Goal: Use online tool/utility: Utilize a website feature to perform a specific function

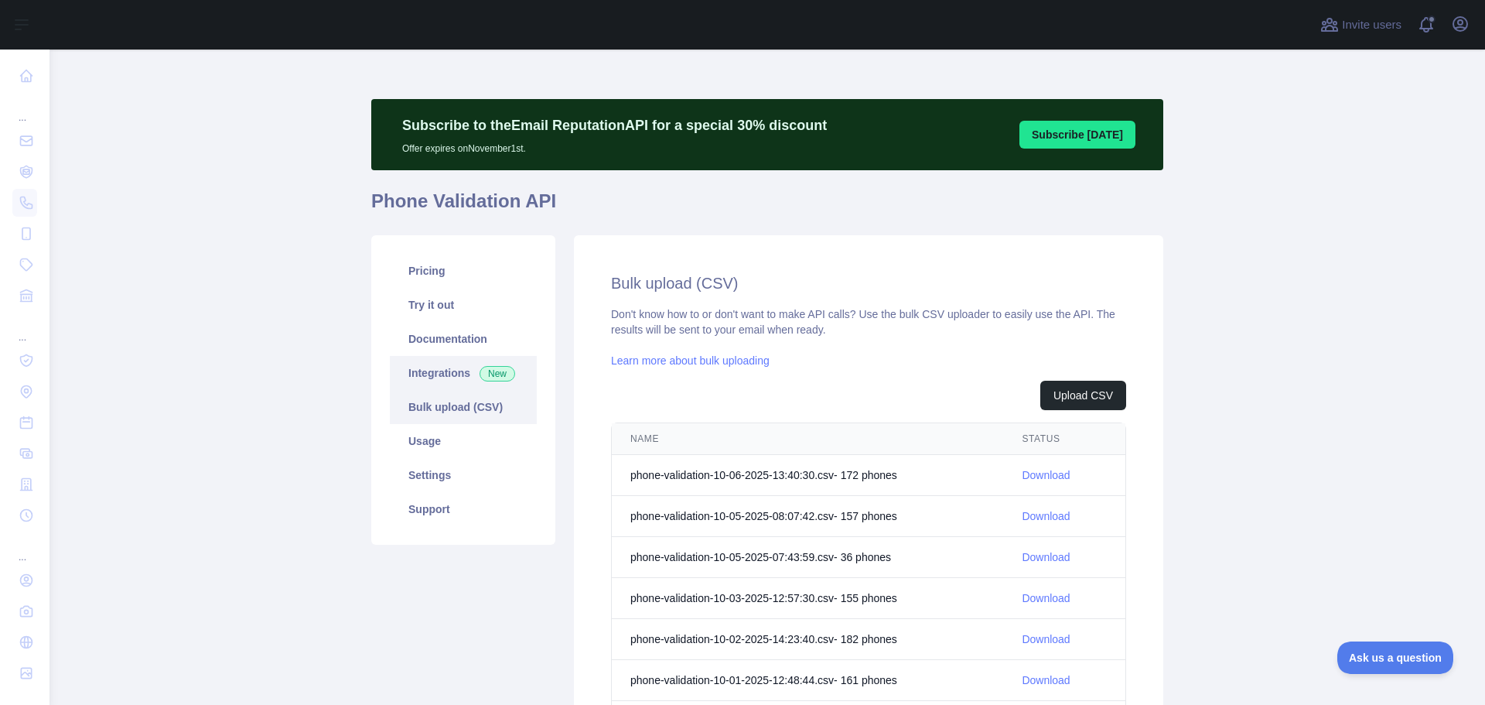
click at [425, 377] on link "Integrations New" at bounding box center [463, 373] width 147 height 34
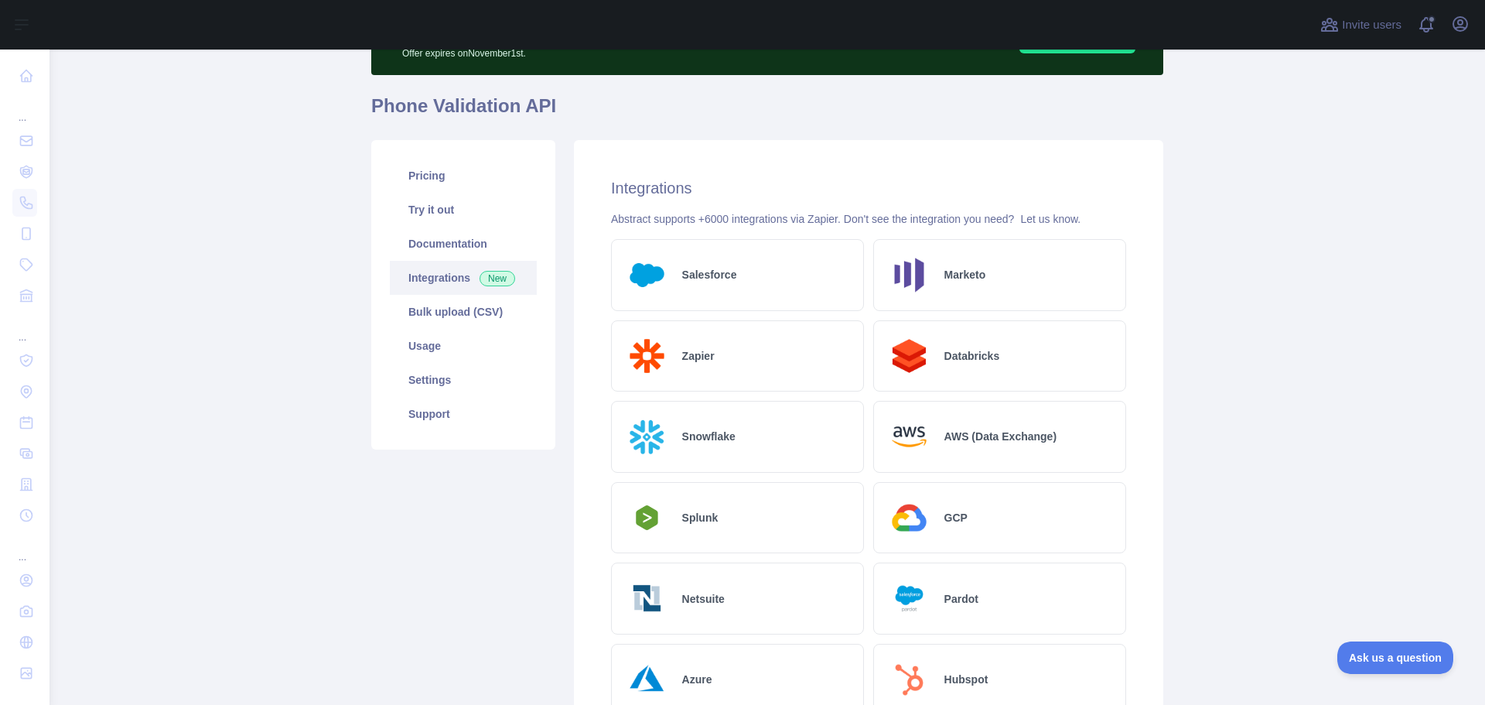
scroll to position [279, 0]
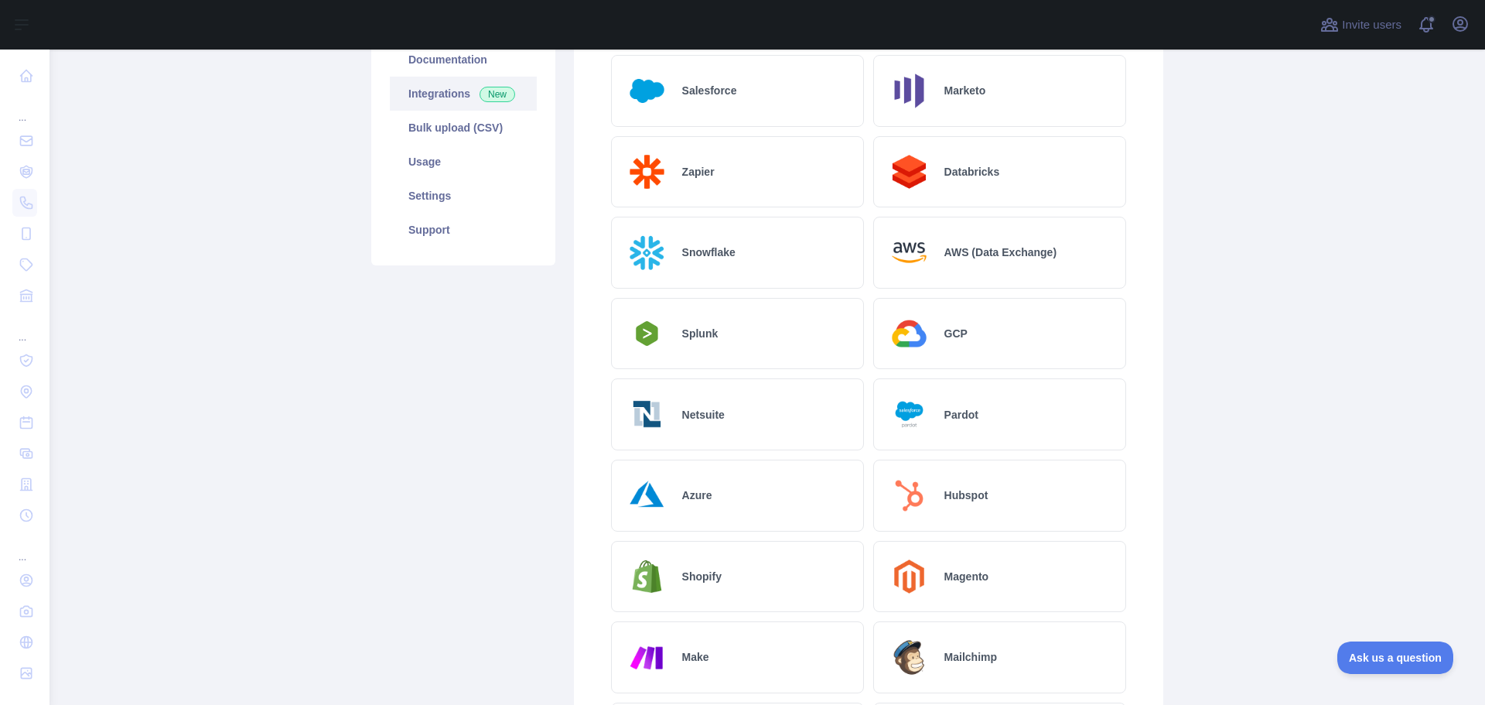
click at [951, 487] on h2 "Hubspot" at bounding box center [966, 494] width 44 height 15
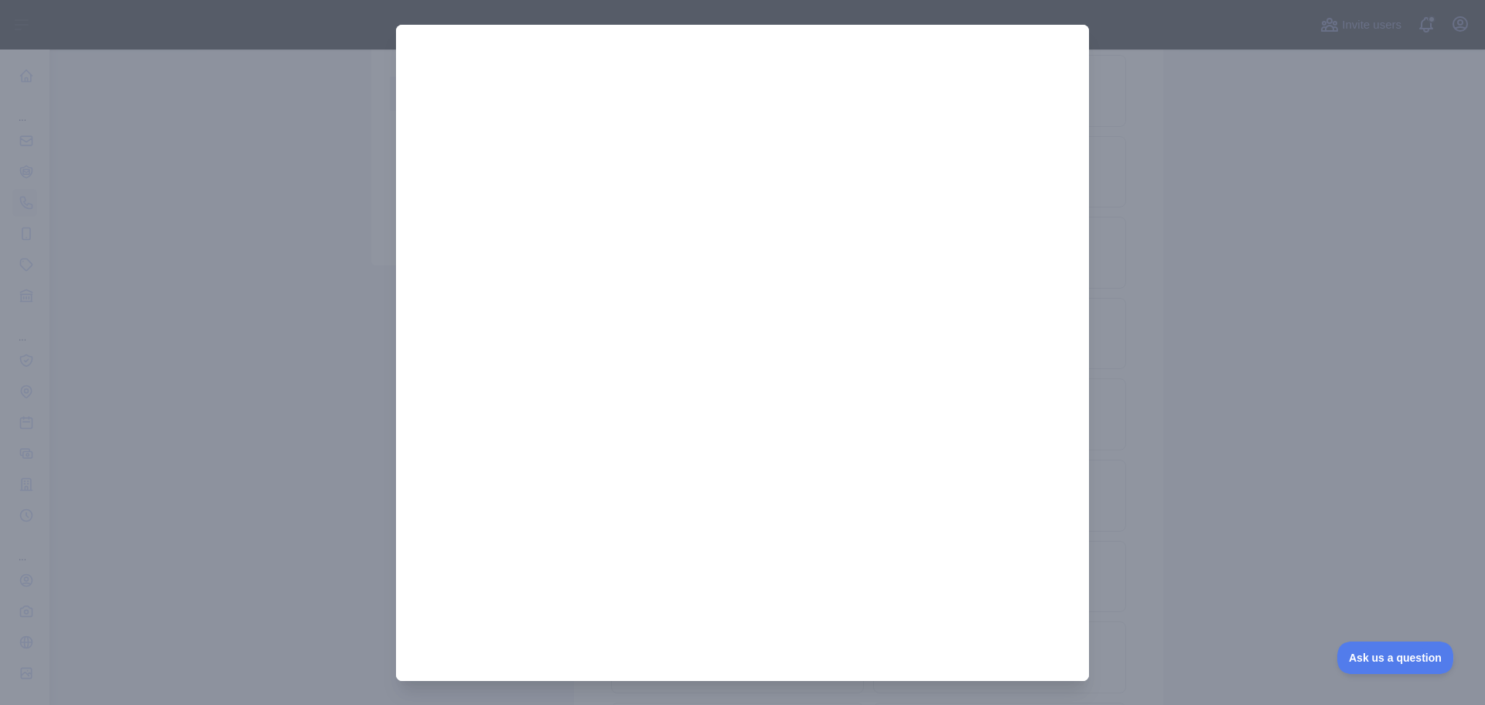
click at [243, 323] on div at bounding box center [742, 352] width 1485 height 705
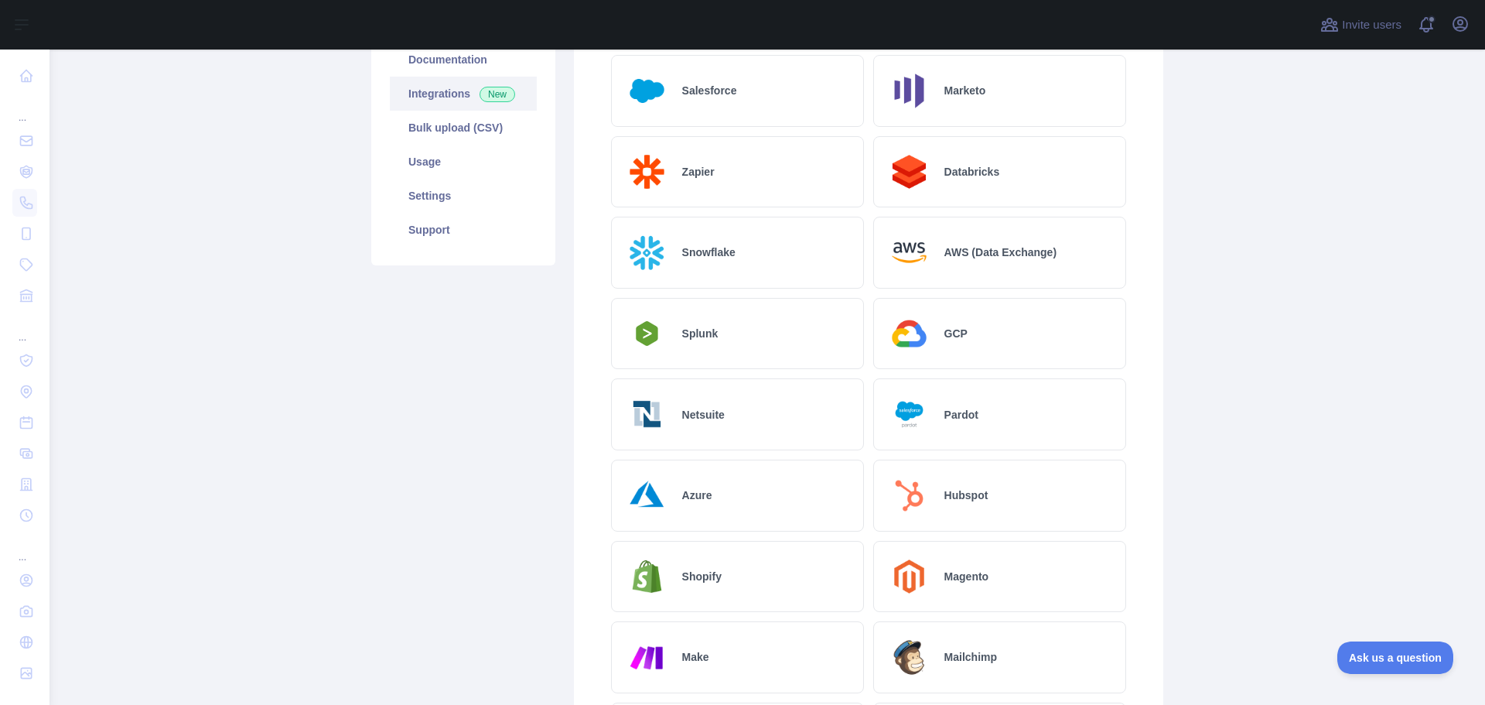
scroll to position [743, 0]
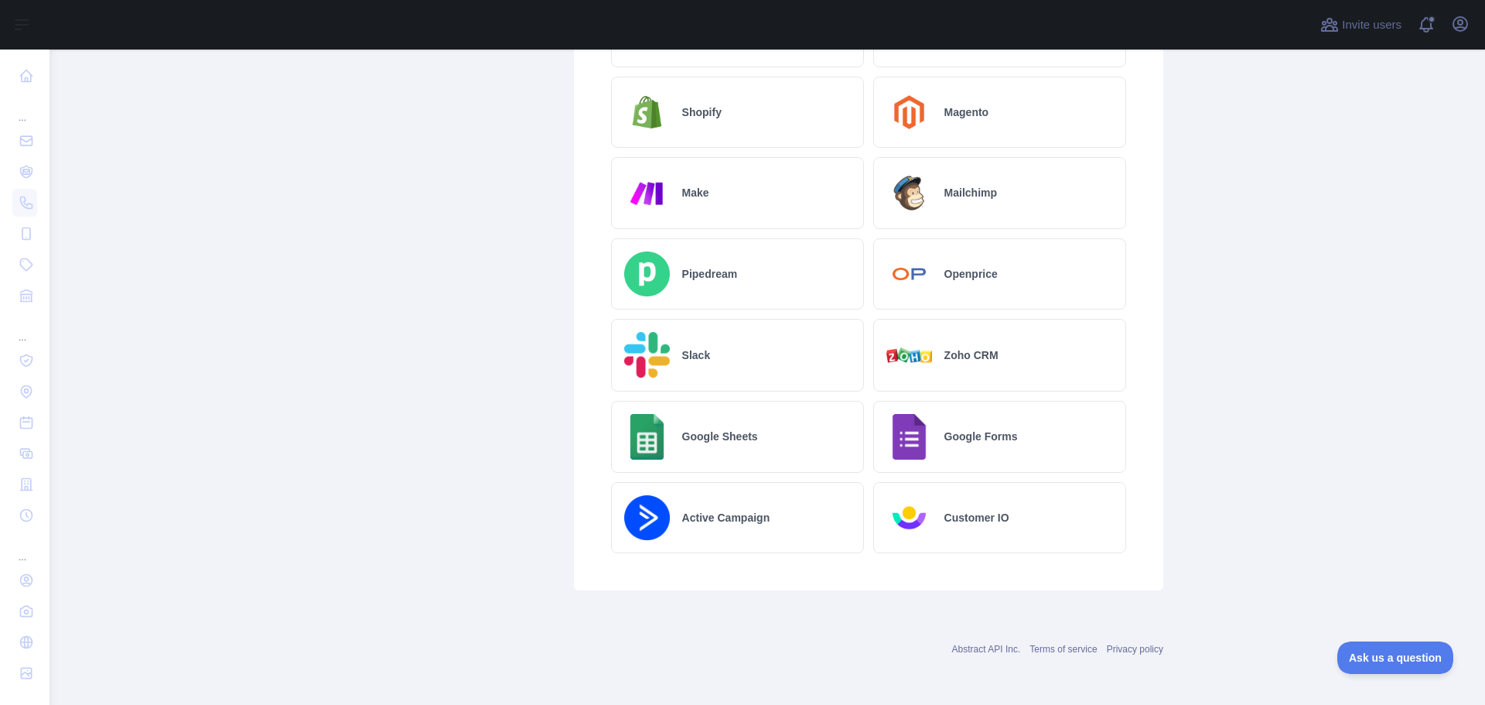
click at [726, 420] on div "Google Sheets" at bounding box center [737, 437] width 253 height 72
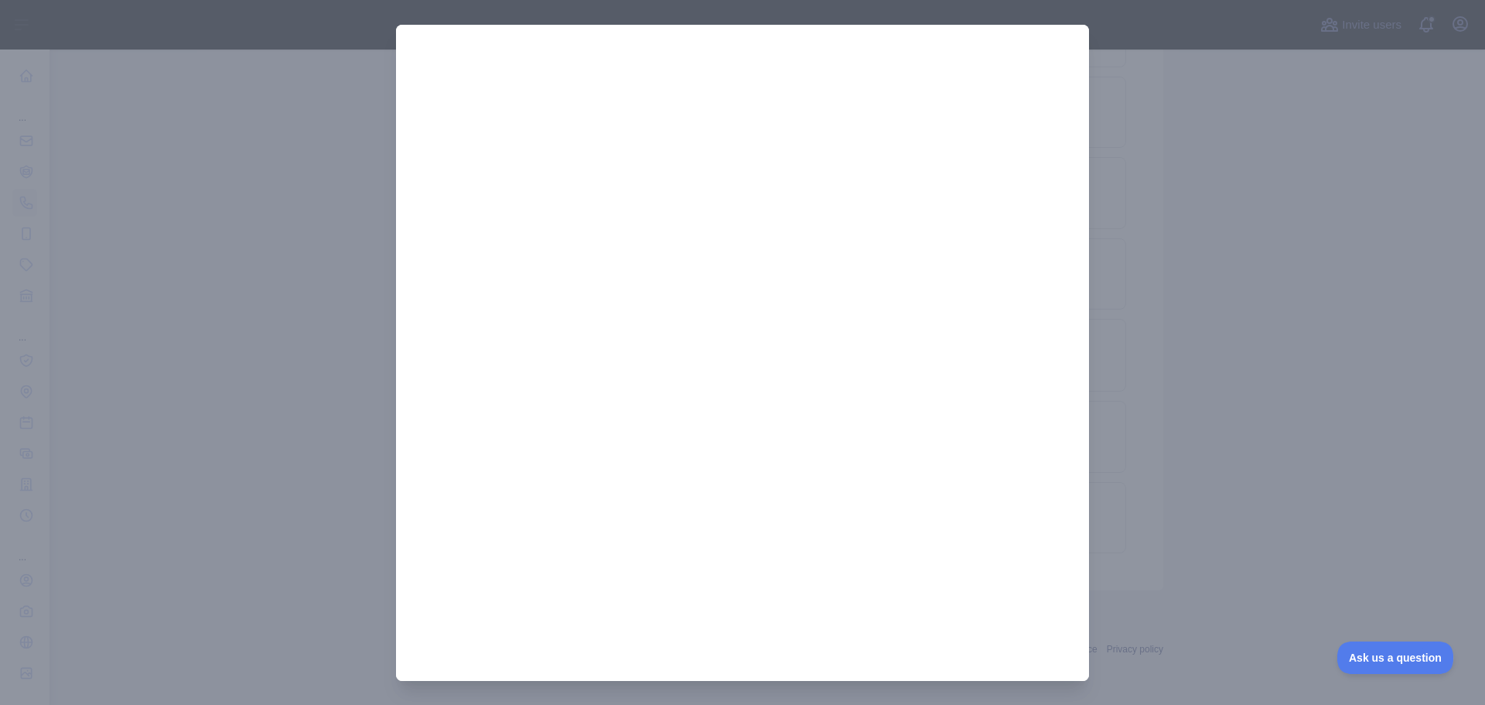
click at [266, 280] on div at bounding box center [742, 352] width 1485 height 705
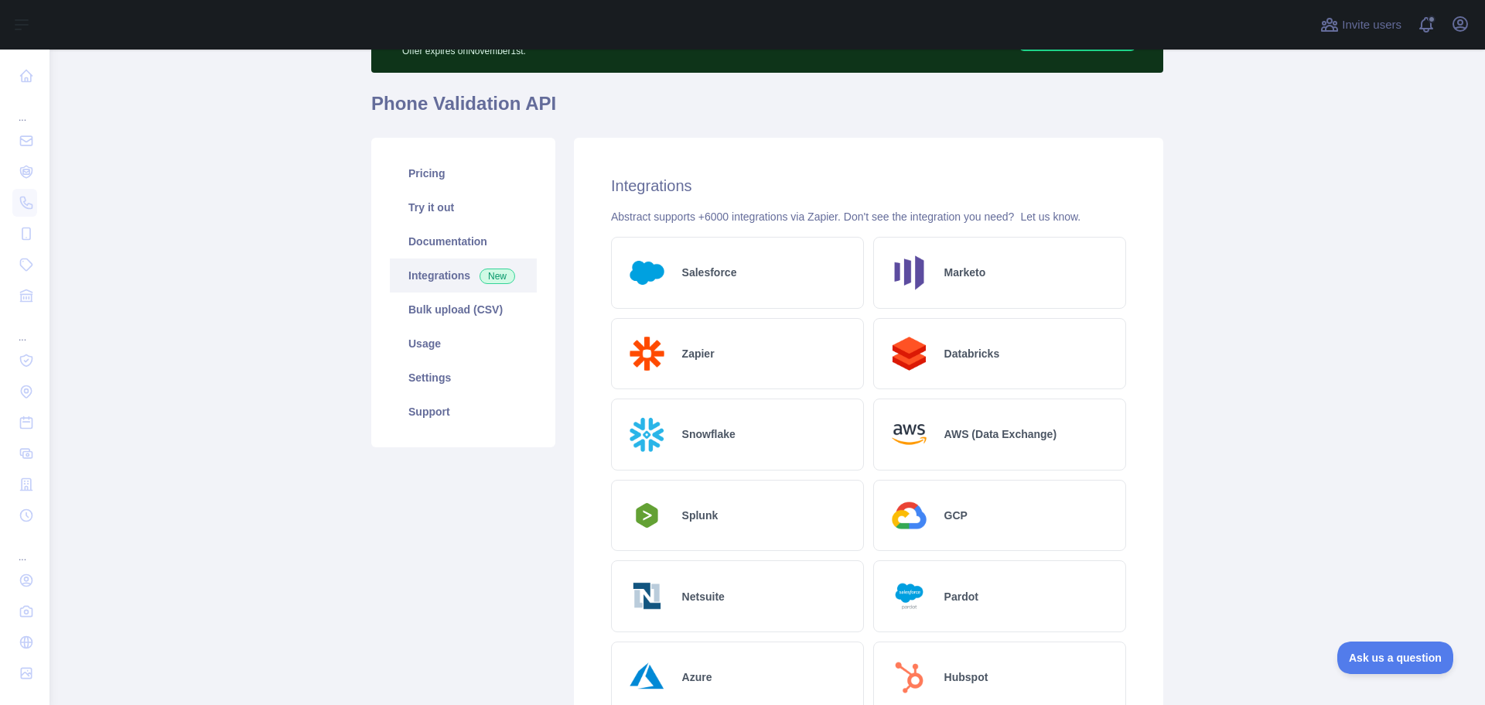
scroll to position [0, 0]
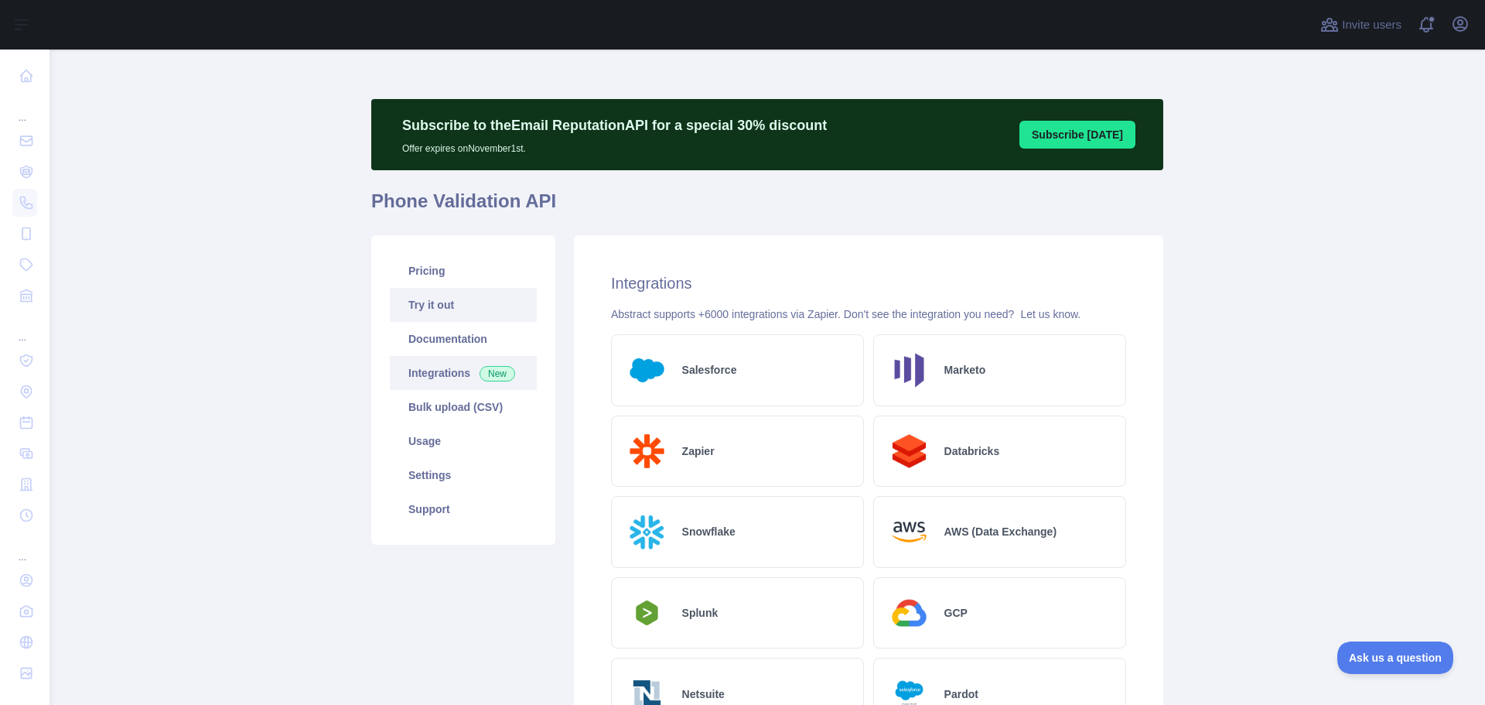
click at [438, 311] on link "Try it out" at bounding box center [463, 305] width 147 height 34
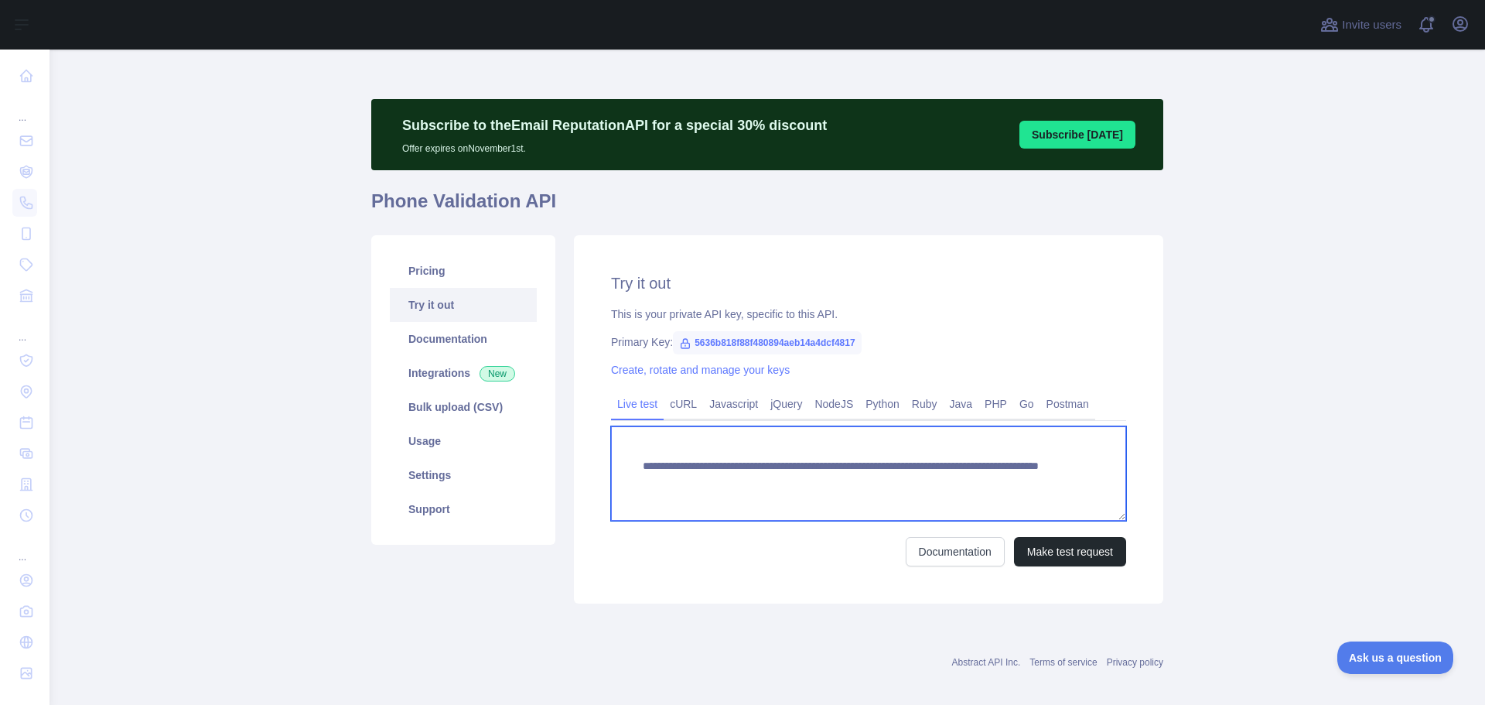
drag, startPoint x: 978, startPoint y: 483, endPoint x: 908, endPoint y: 476, distance: 69.9
click at [908, 476] on textarea "**********" at bounding box center [868, 473] width 515 height 94
type textarea "**********"
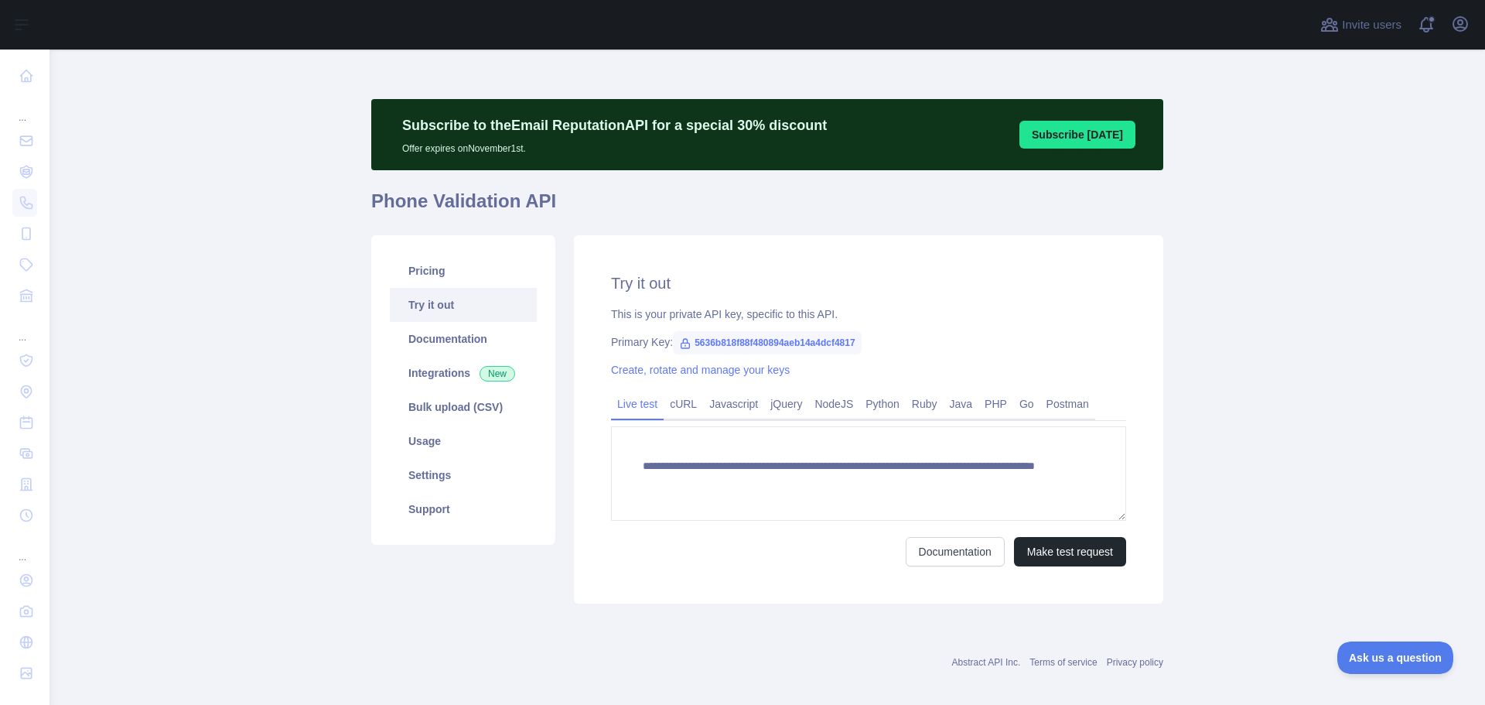
click at [1086, 568] on div "**********" at bounding box center [868, 419] width 589 height 368
click at [1083, 543] on button "Make test request" at bounding box center [1070, 551] width 112 height 29
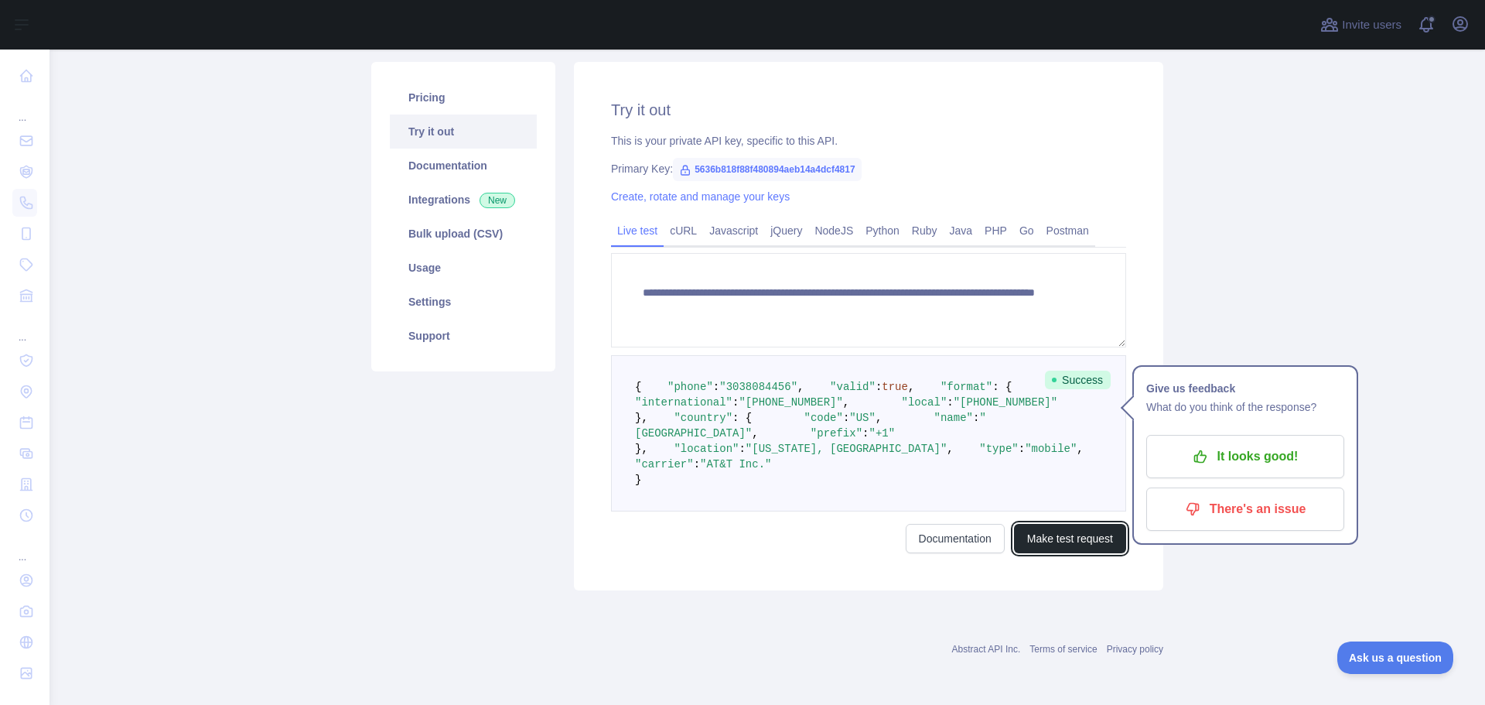
scroll to position [312, 0]
click at [527, 456] on div "Pricing Try it out Documentation Integrations New Bulk upload (CSV) Usage Setti…" at bounding box center [463, 326] width 203 height 528
